Goal: Find specific page/section: Find specific page/section

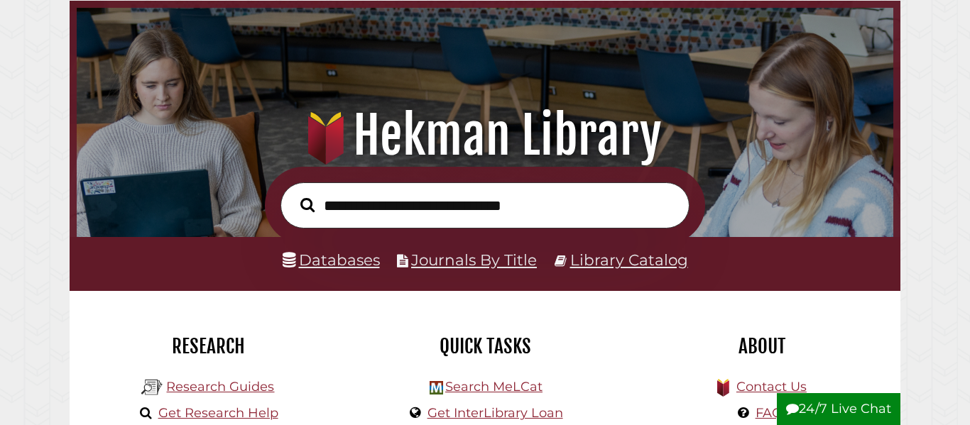
scroll to position [73, 0]
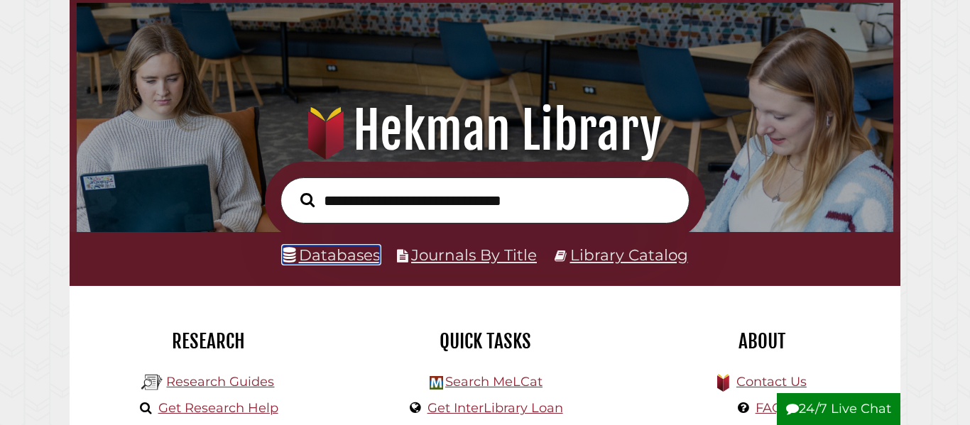
click at [354, 254] on link "Databases" at bounding box center [331, 255] width 97 height 18
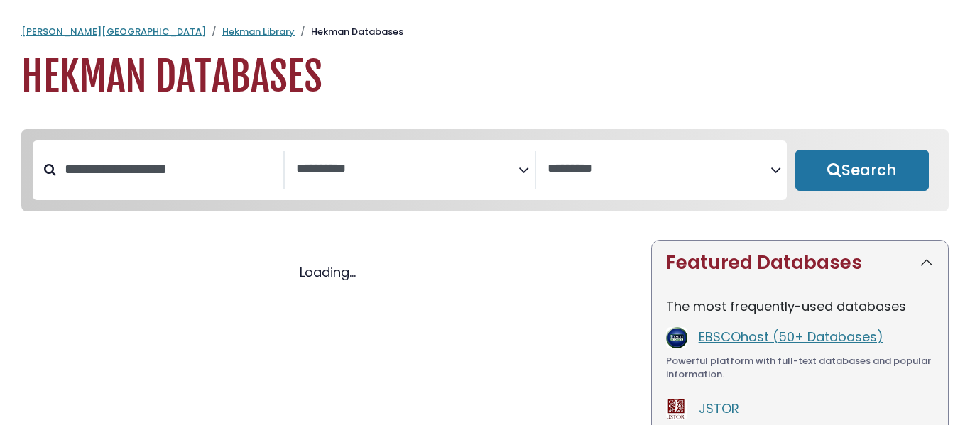
select select "Database Subject Filter"
select select "Database Vendors Filter"
select select "Database Subject Filter"
select select "Database Vendors Filter"
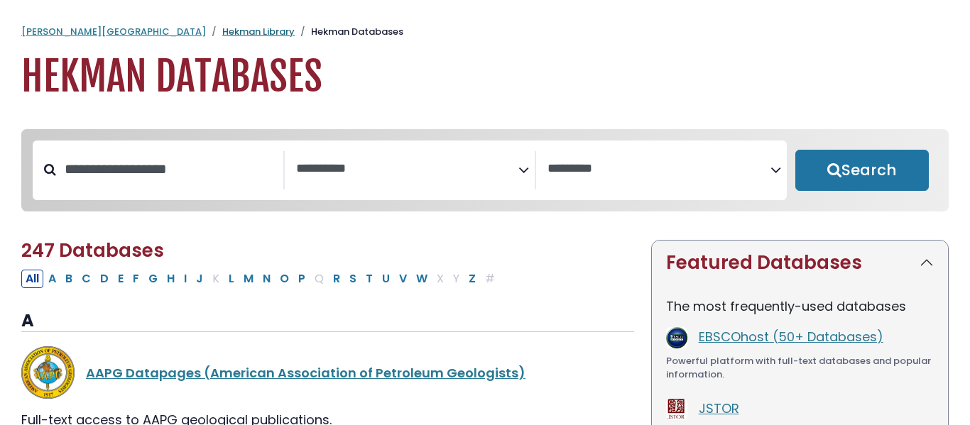
click at [222, 33] on link "Hekman Library" at bounding box center [258, 31] width 72 height 13
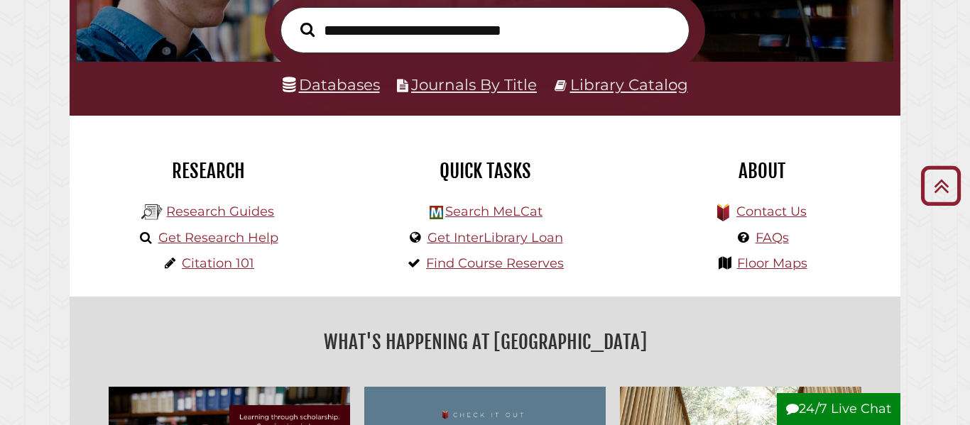
scroll to position [241, 0]
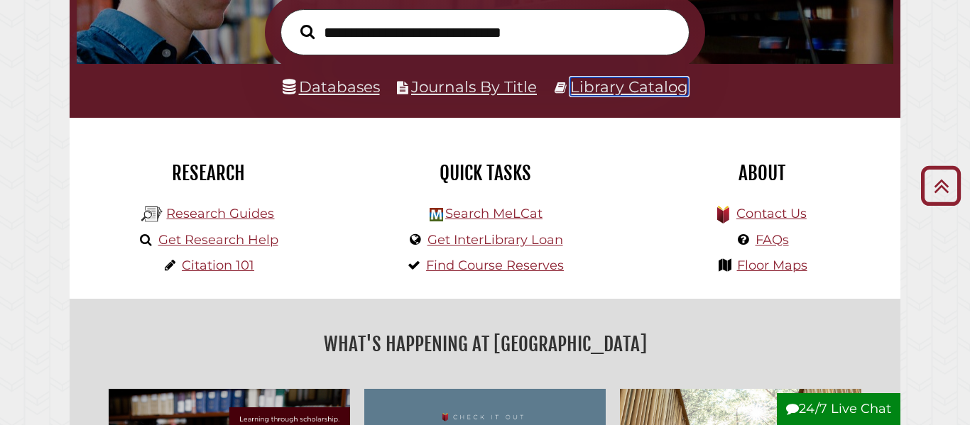
click at [626, 82] on link "Library Catalog" at bounding box center [629, 86] width 118 height 18
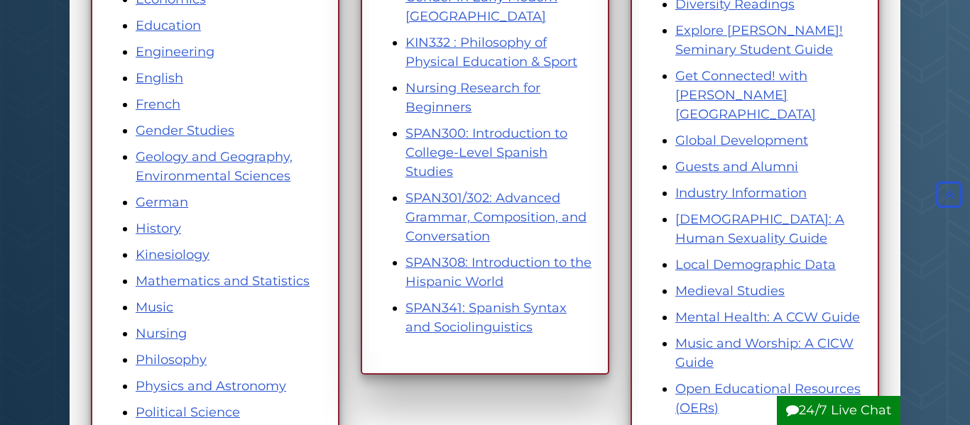
scroll to position [570, 0]
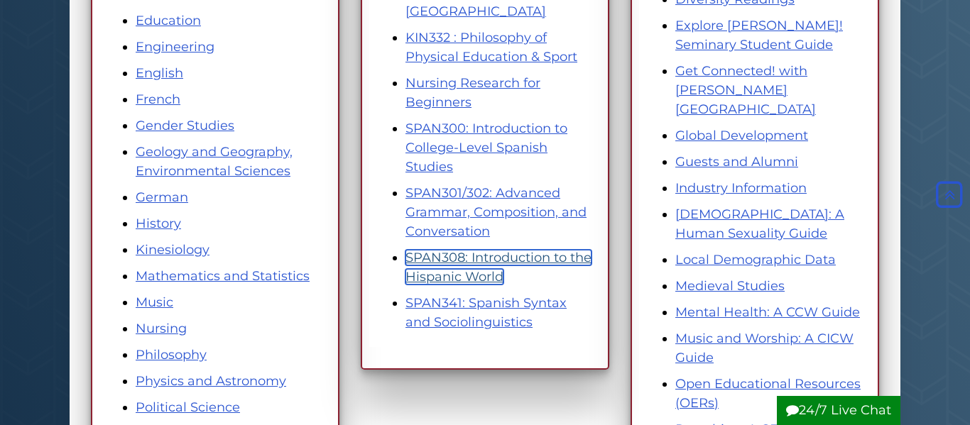
click at [480, 256] on link "SPAN308: Introduction to the Hispanic World" at bounding box center [498, 267] width 186 height 35
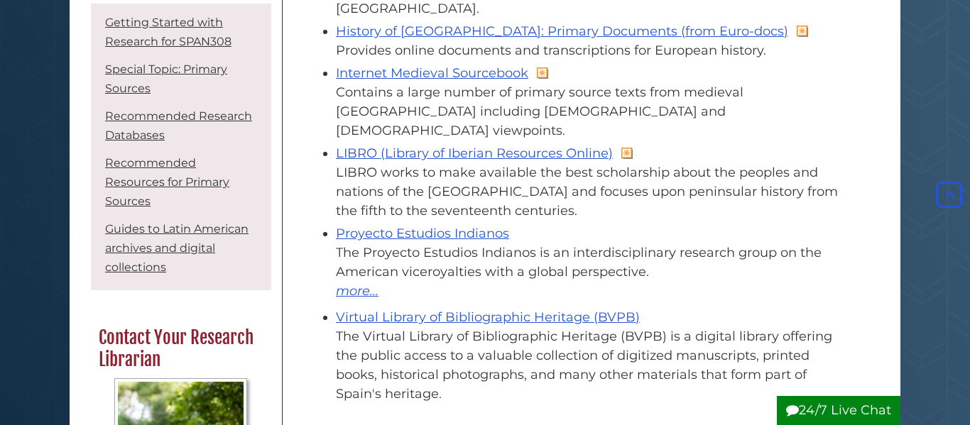
scroll to position [1453, 0]
